Goal: Task Accomplishment & Management: Use online tool/utility

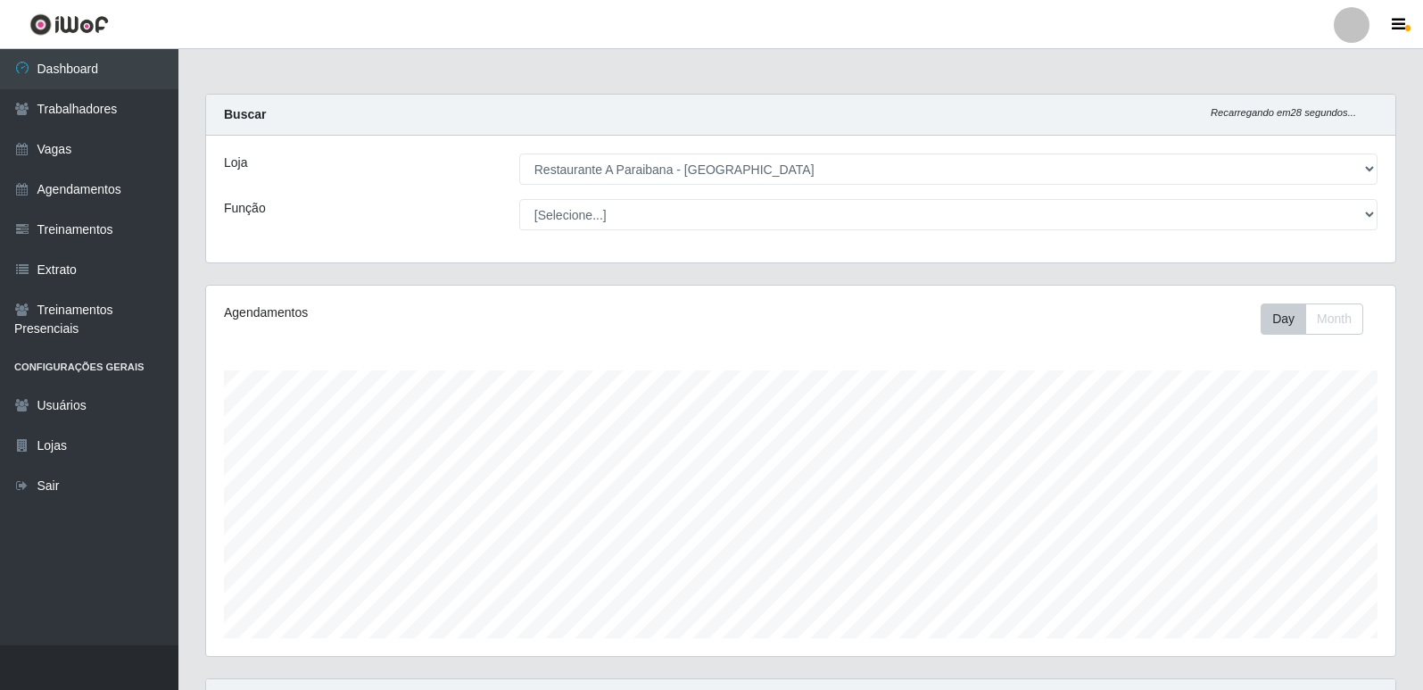
select select "342"
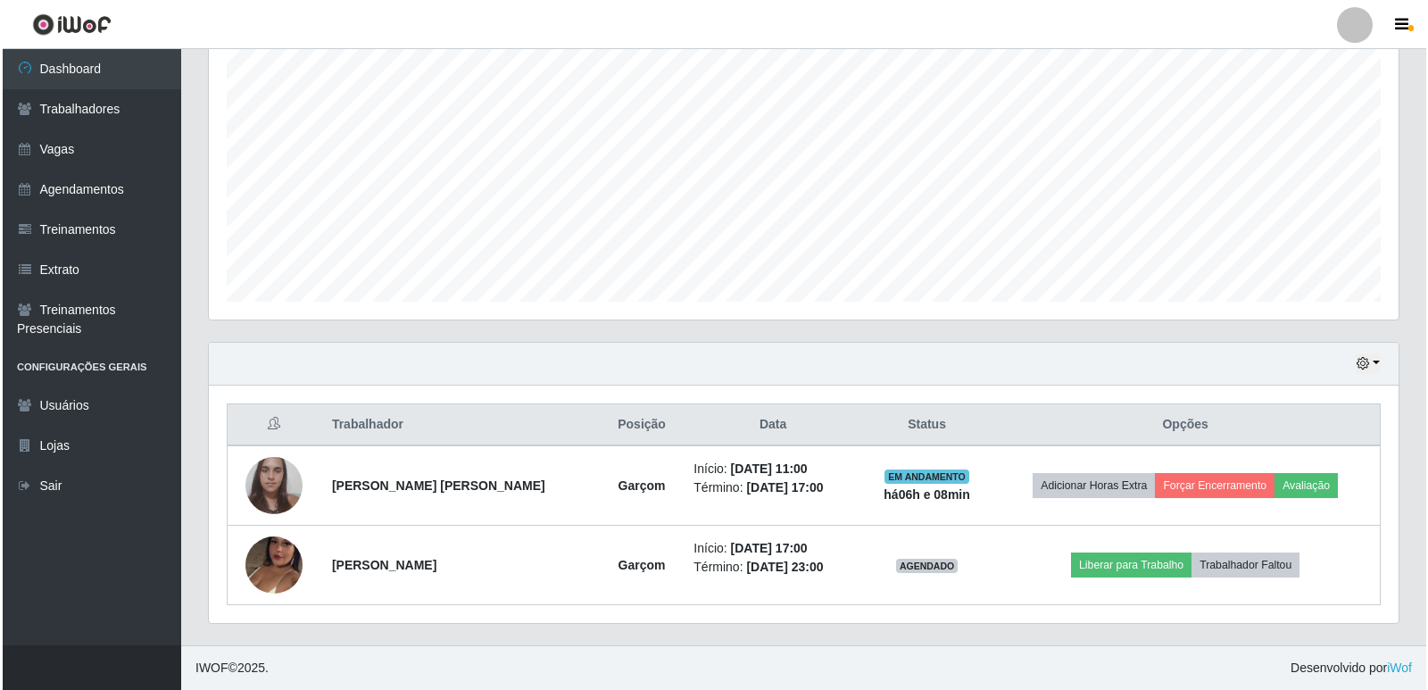
scroll to position [370, 1190]
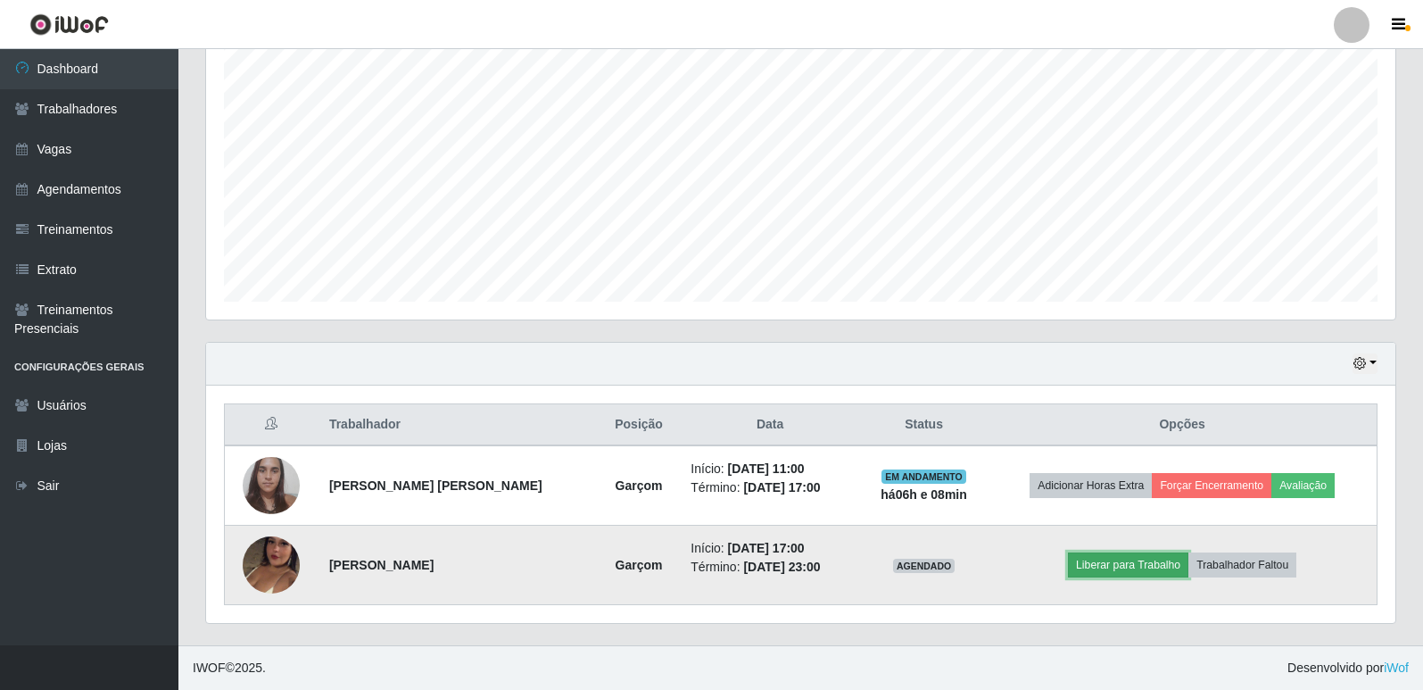
click at [1156, 568] on button "Liberar para Trabalho" at bounding box center [1128, 564] width 120 height 25
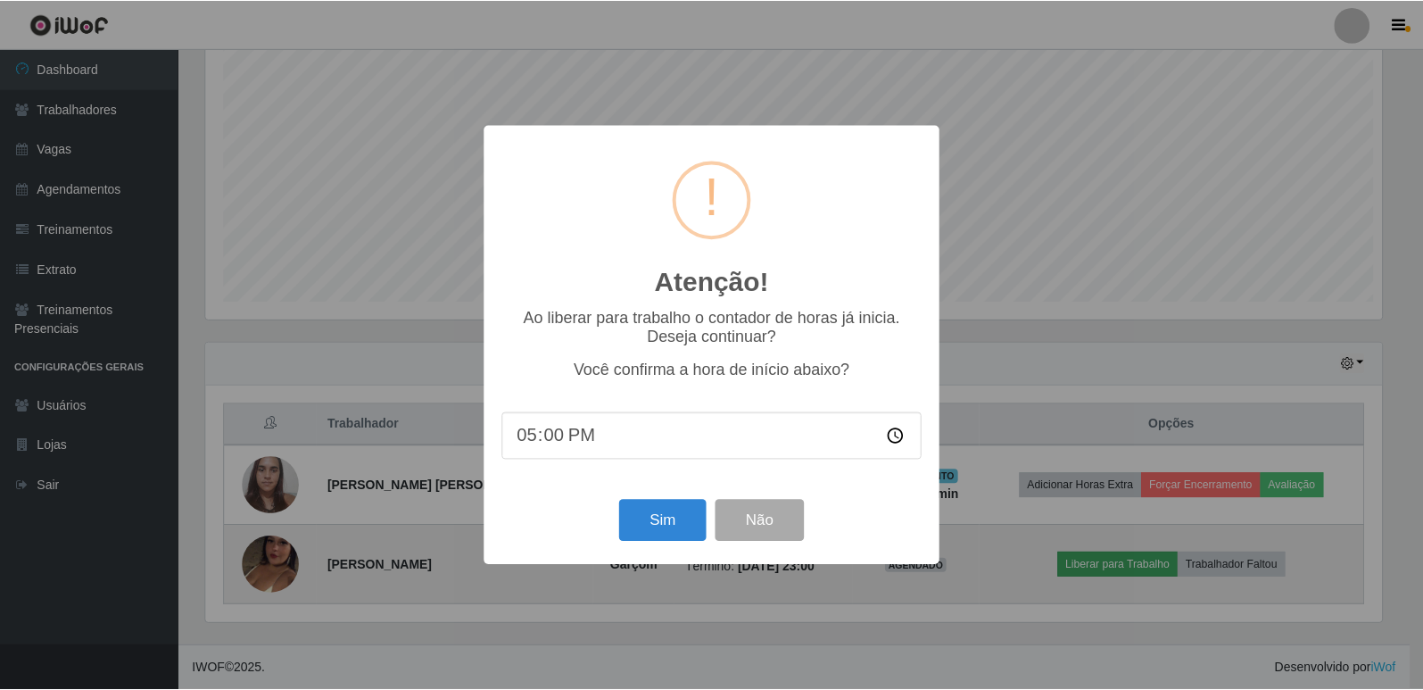
scroll to position [370, 1181]
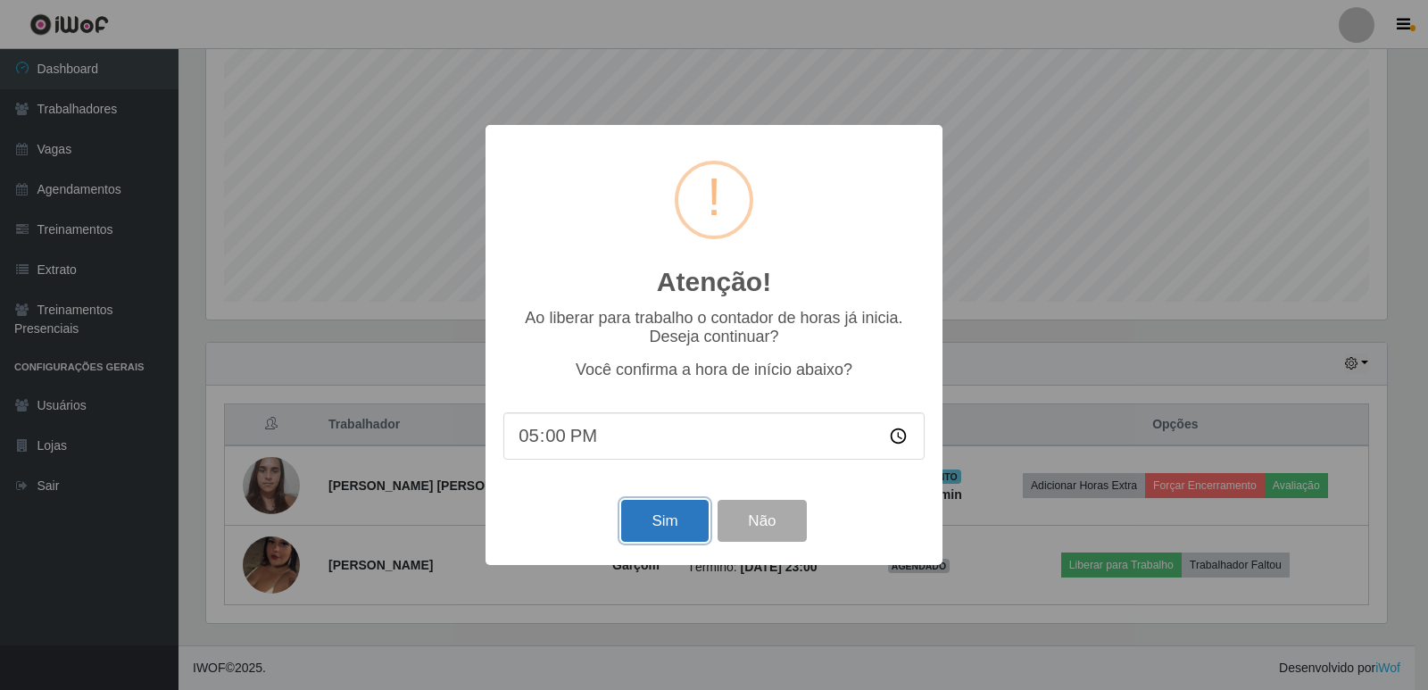
click at [653, 527] on button "Sim" at bounding box center [664, 521] width 87 height 42
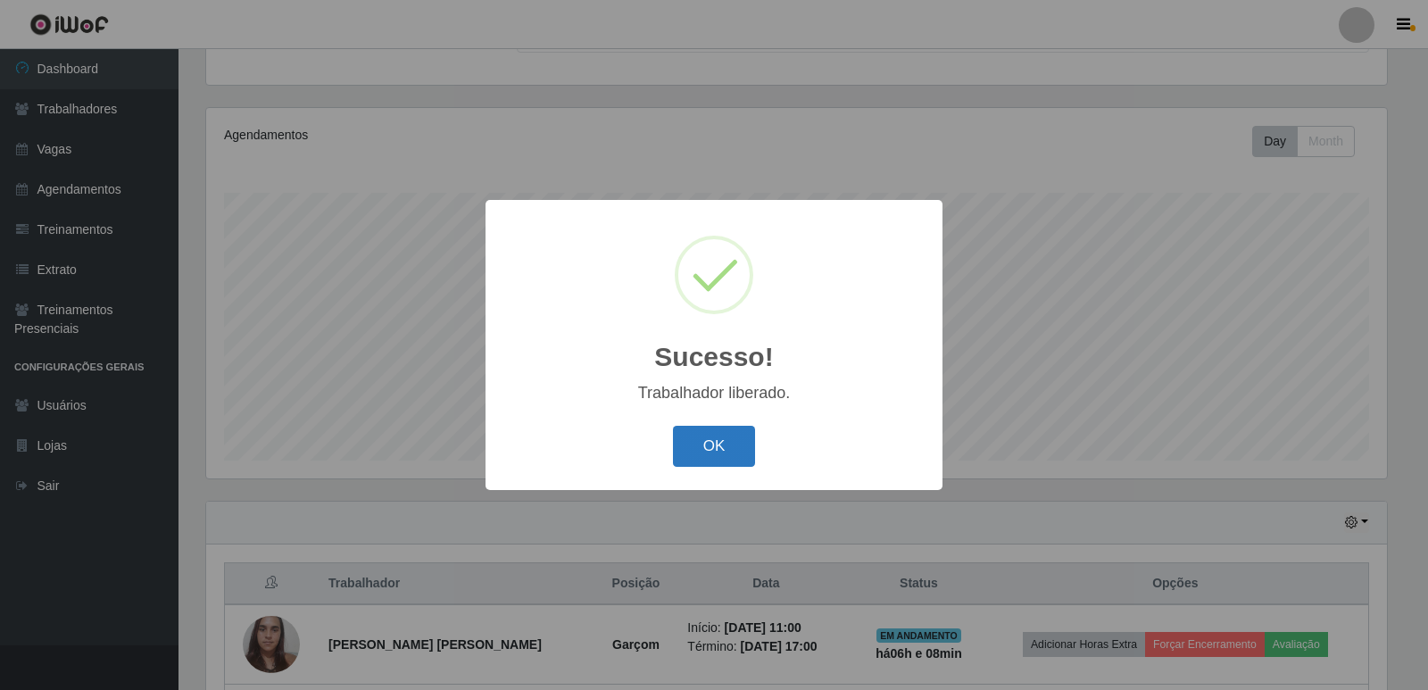
click at [709, 452] on button "OK" at bounding box center [714, 447] width 83 height 42
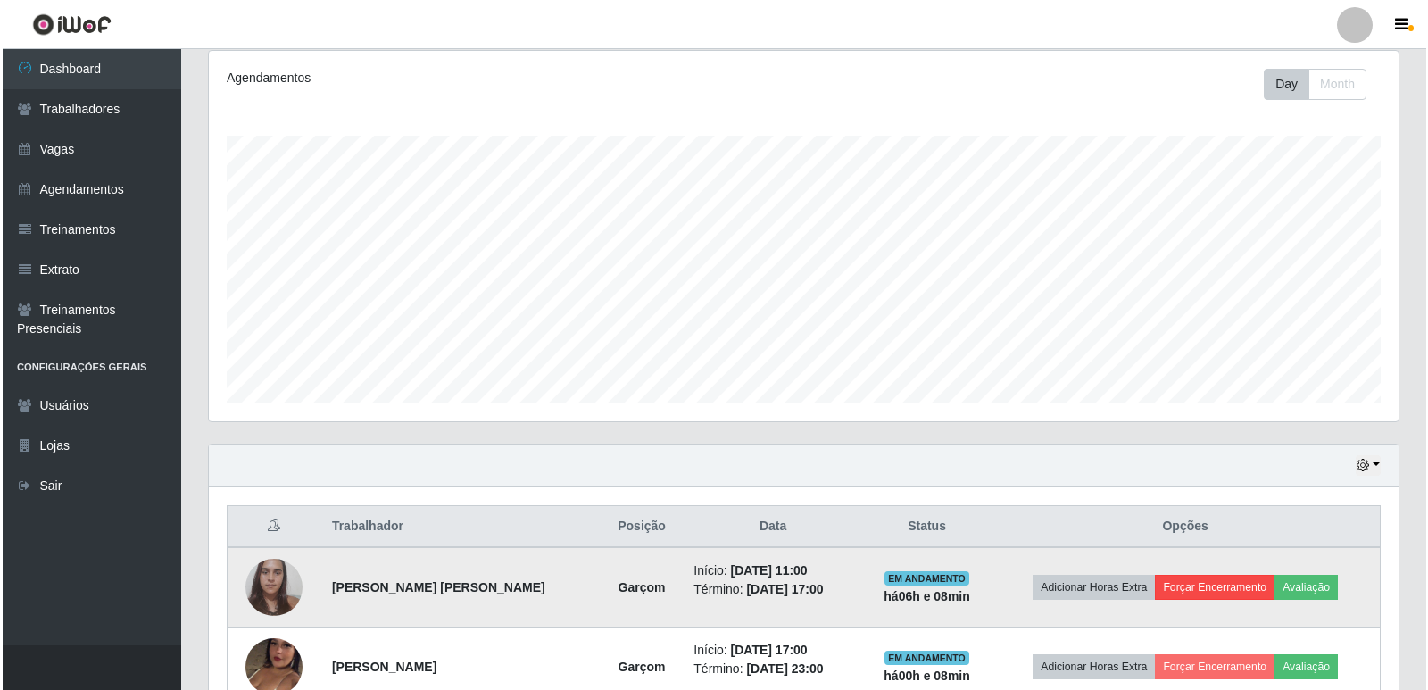
scroll to position [267, 0]
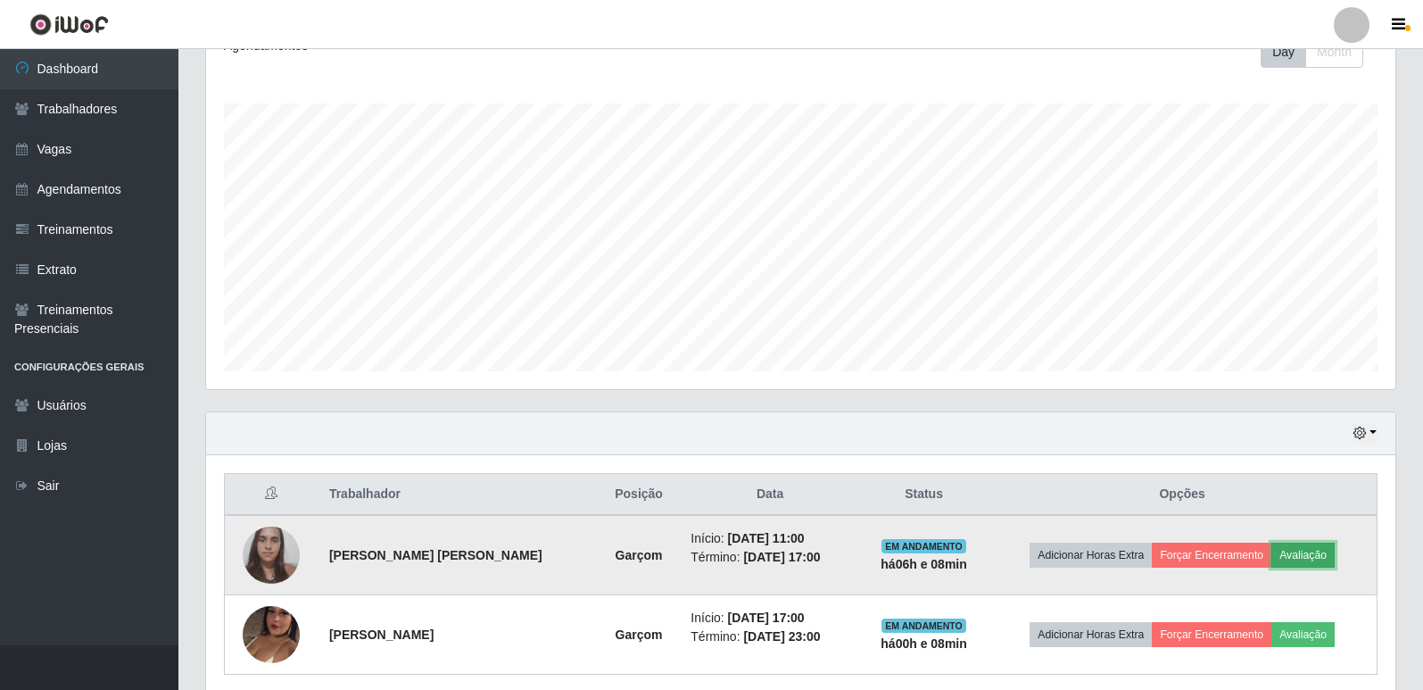
click at [1298, 560] on button "Avaliação" at bounding box center [1303, 555] width 63 height 25
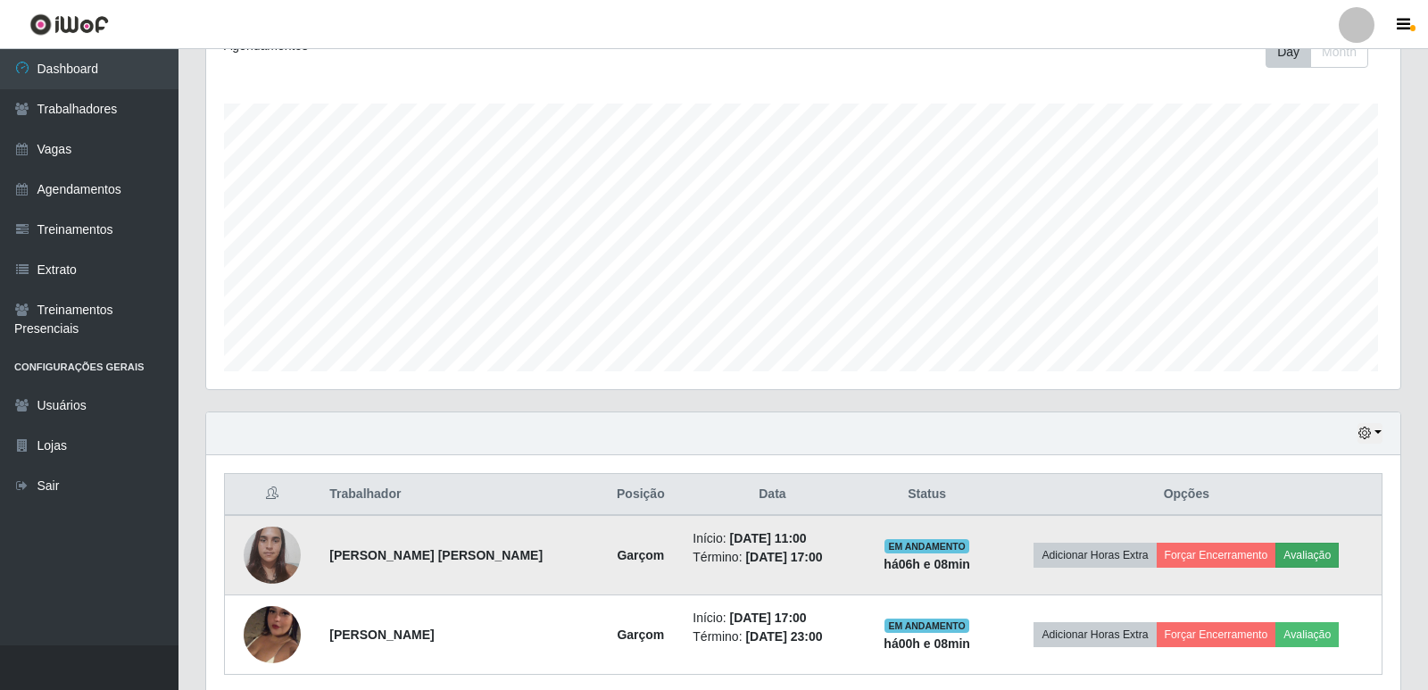
scroll to position [370, 1181]
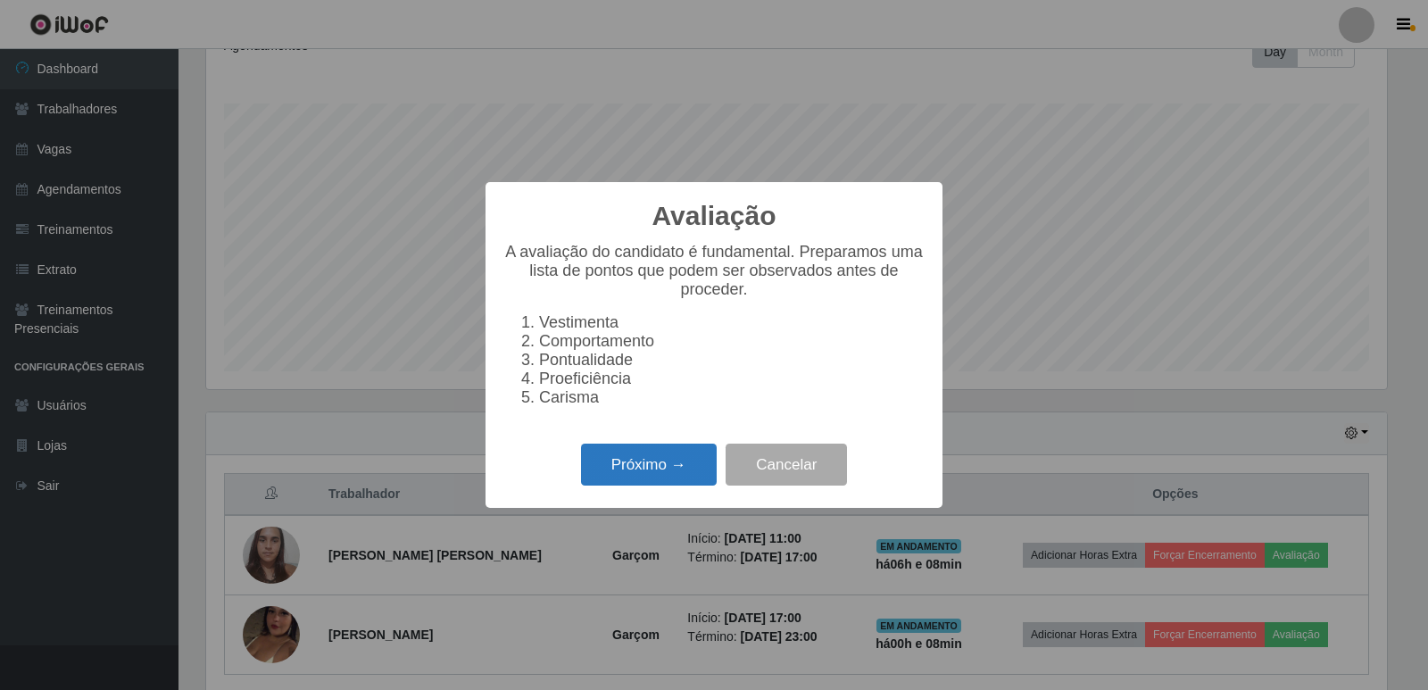
click at [610, 469] on button "Próximo →" at bounding box center [649, 465] width 136 height 42
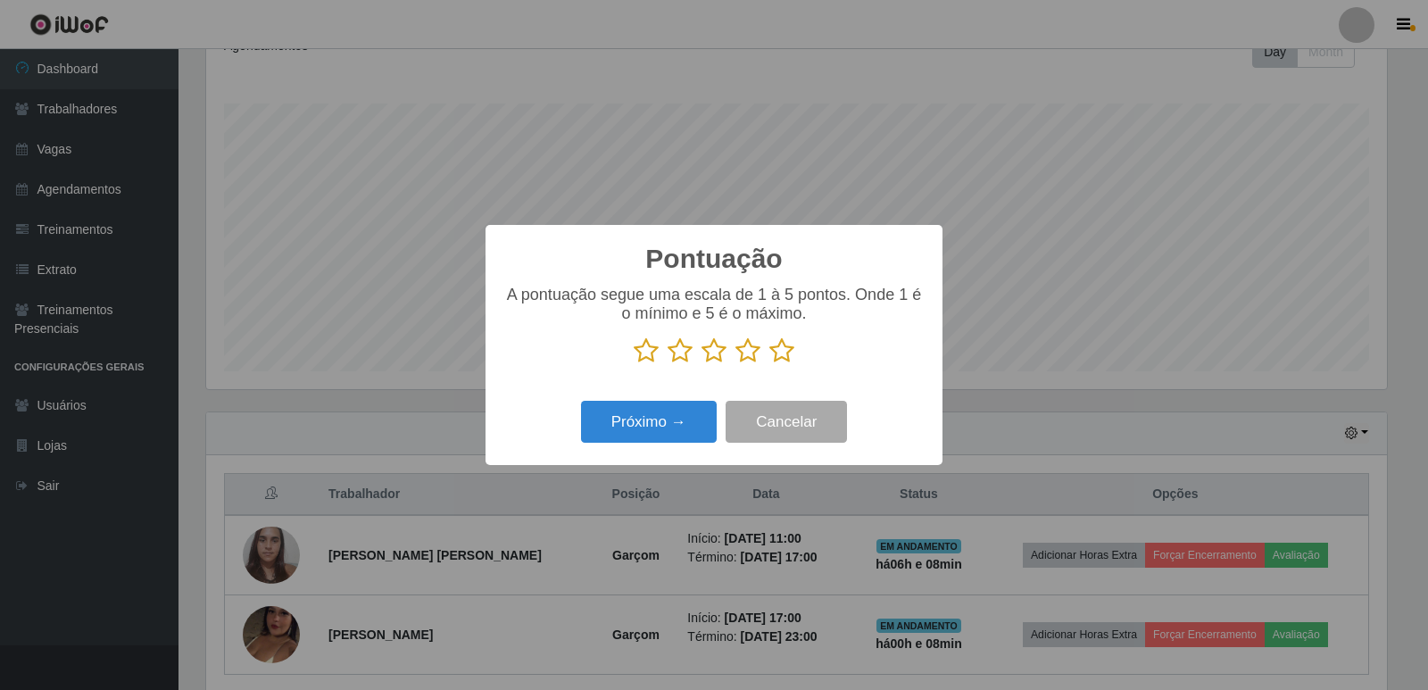
scroll to position [892044, 891234]
click at [784, 354] on icon at bounding box center [781, 350] width 25 height 27
click at [769, 364] on input "radio" at bounding box center [769, 364] width 0 height 0
click at [674, 416] on button "Próximo →" at bounding box center [649, 422] width 136 height 42
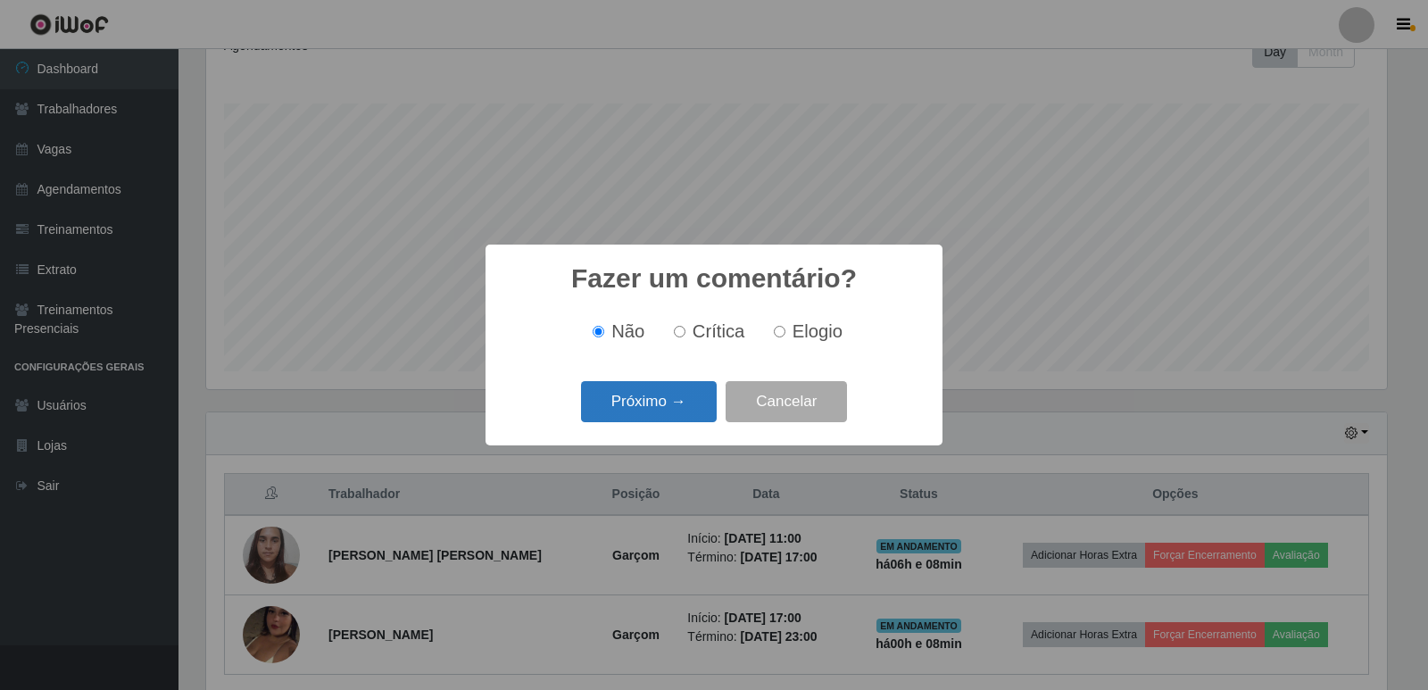
click at [647, 405] on button "Próximo →" at bounding box center [649, 402] width 136 height 42
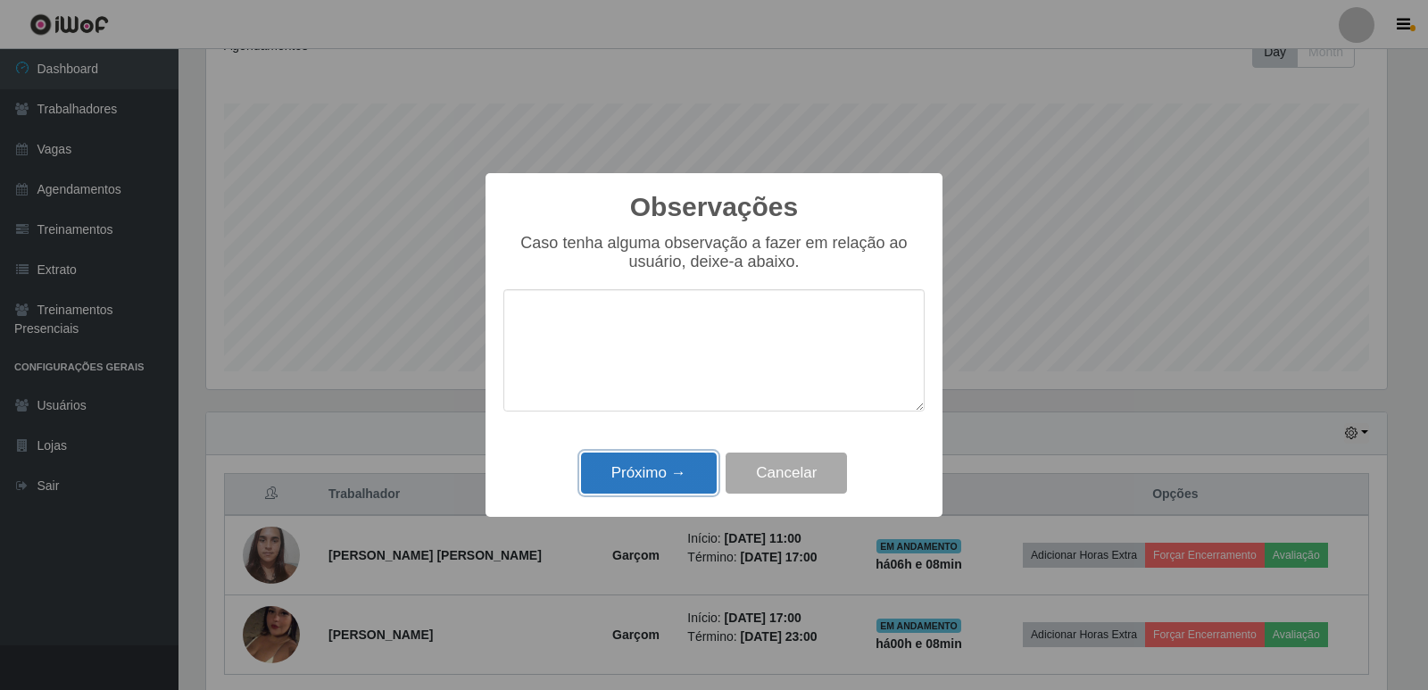
click at [694, 478] on button "Próximo →" at bounding box center [649, 473] width 136 height 42
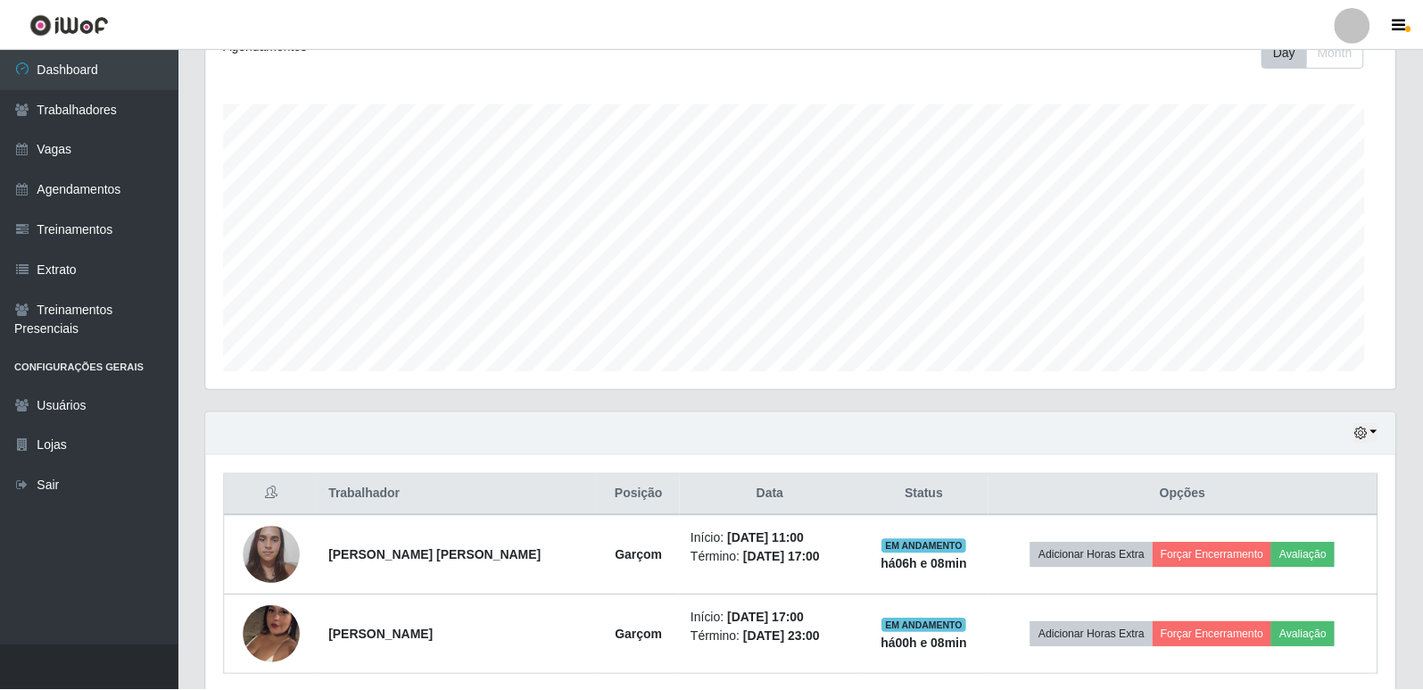
scroll to position [370, 1190]
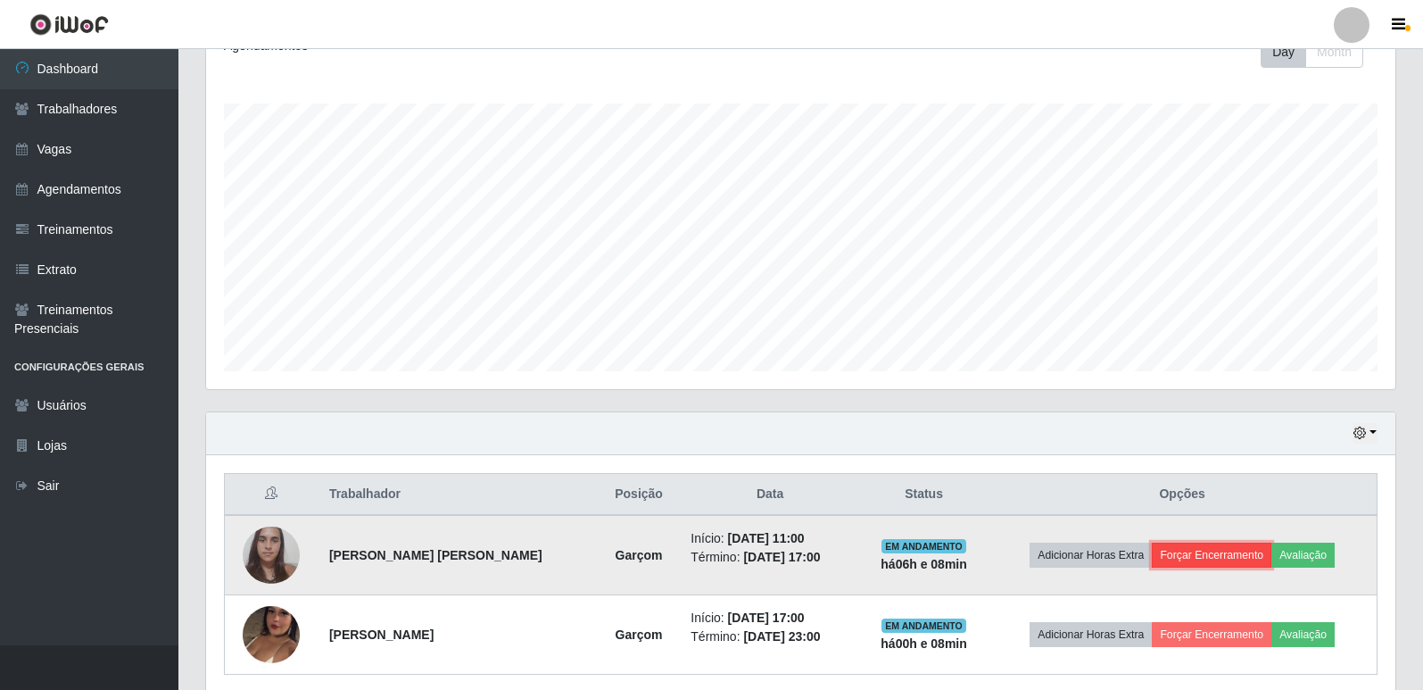
click at [1169, 559] on button "Forçar Encerramento" at bounding box center [1212, 555] width 120 height 25
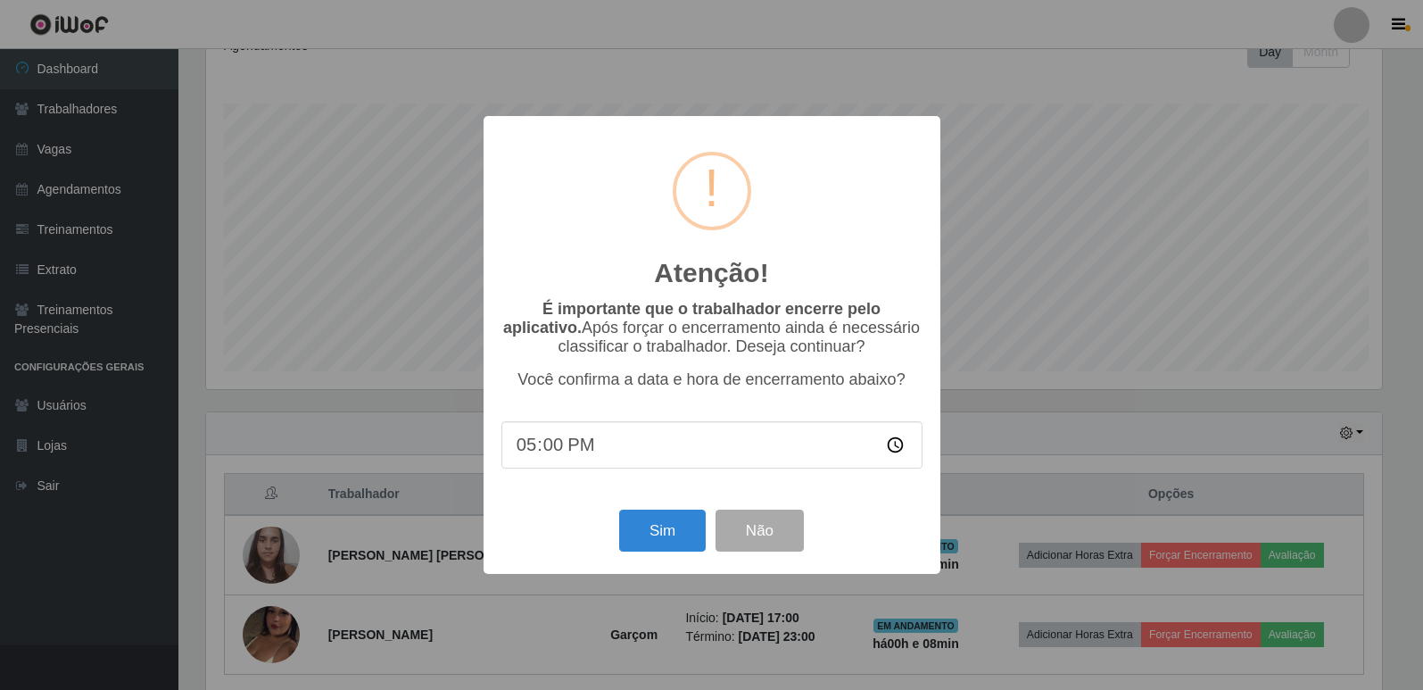
scroll to position [370, 1181]
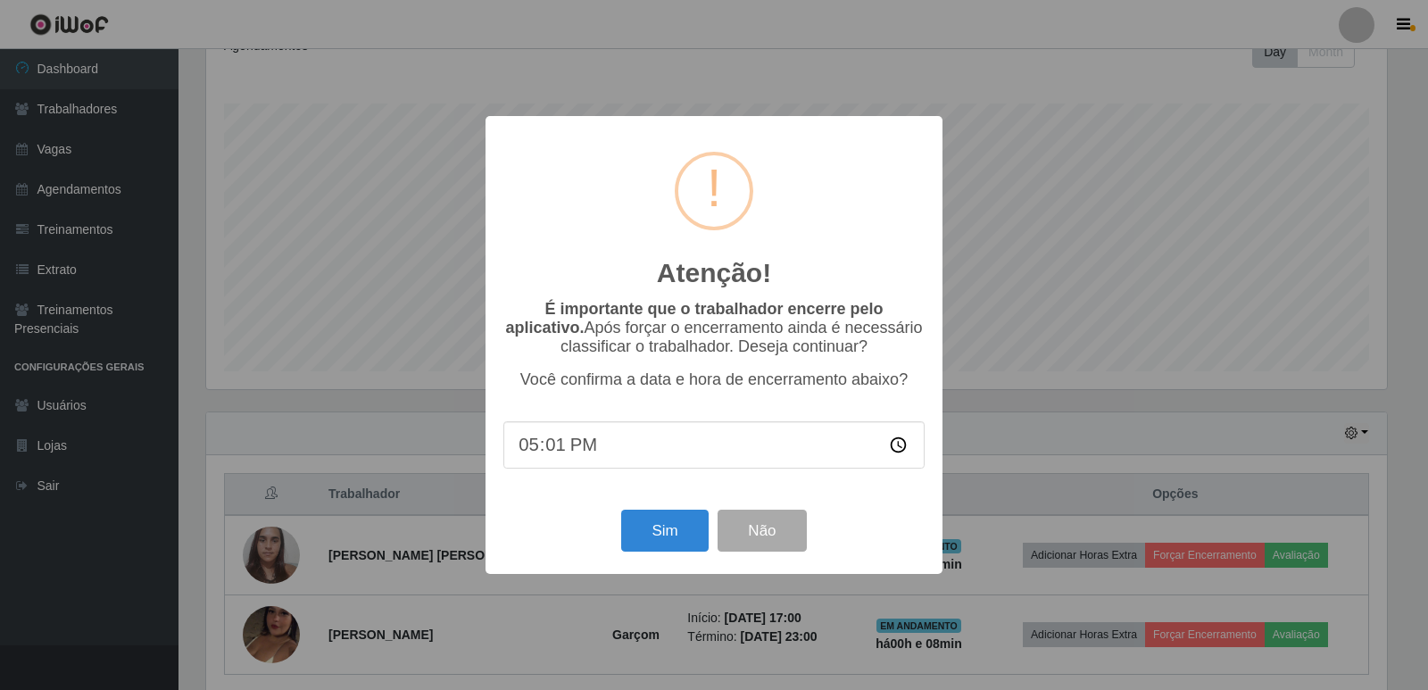
type input "17:10"
click at [657, 532] on button "Sim" at bounding box center [664, 531] width 87 height 42
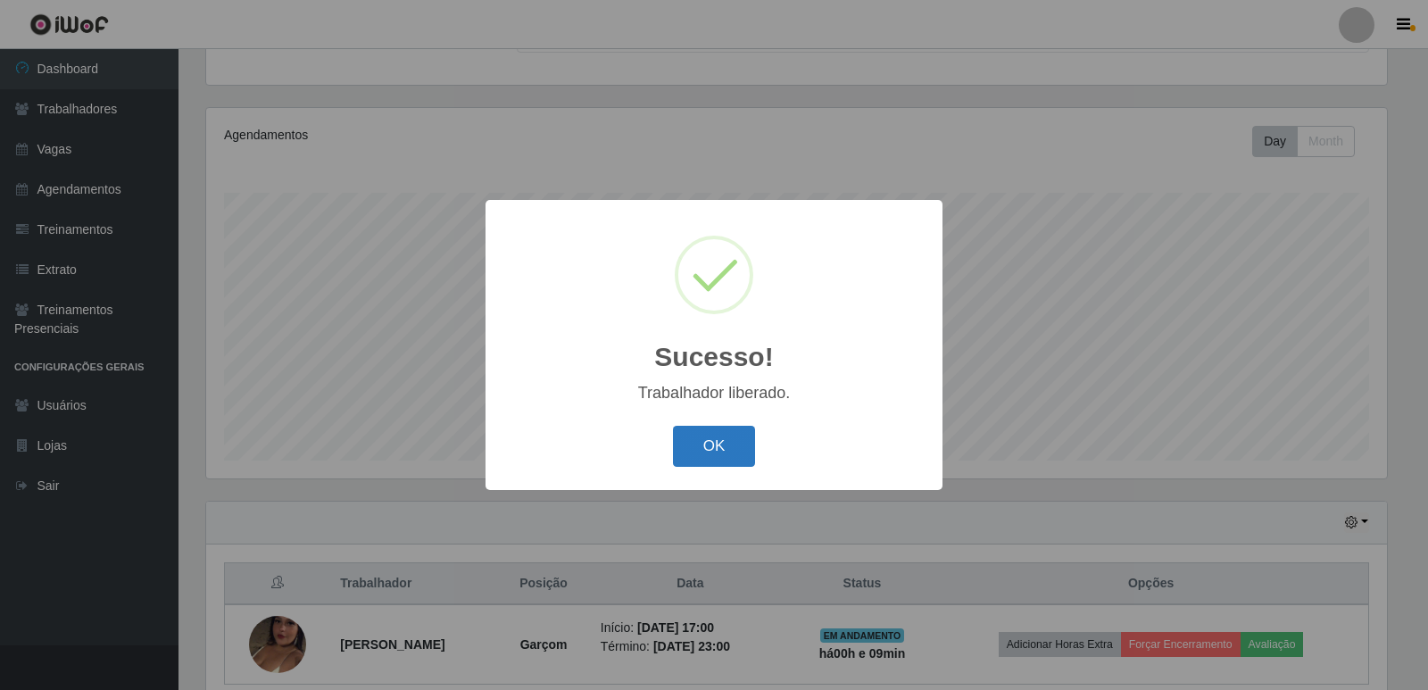
click at [690, 435] on button "OK" at bounding box center [714, 447] width 83 height 42
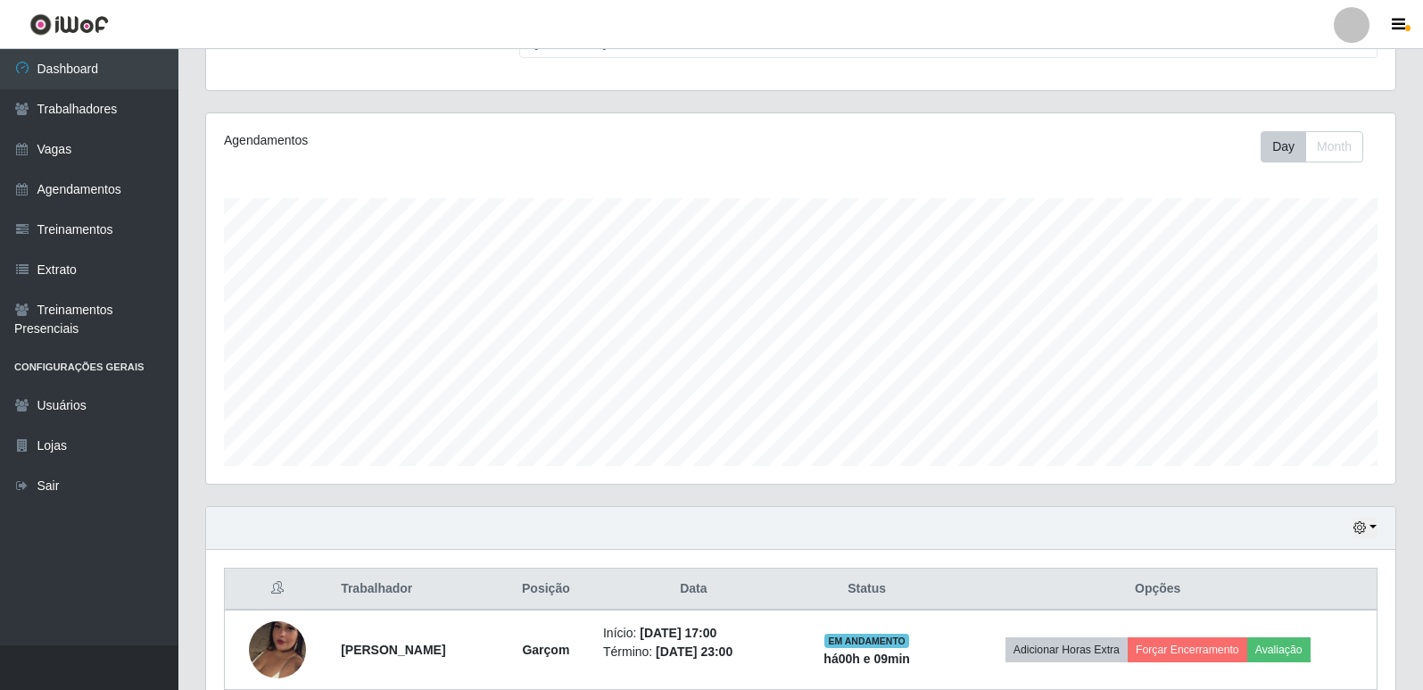
scroll to position [178, 0]
